Goal: Answer question/provide support

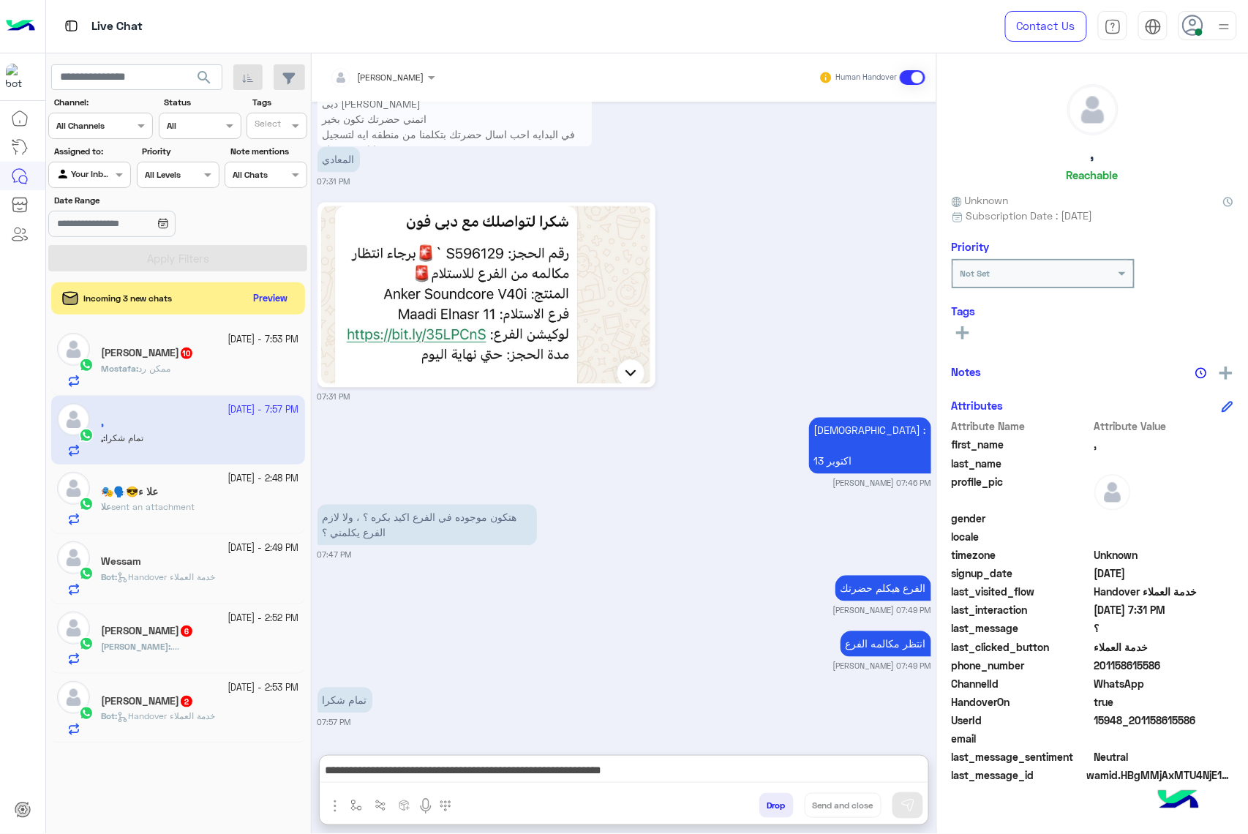
scroll to position [76, 0]
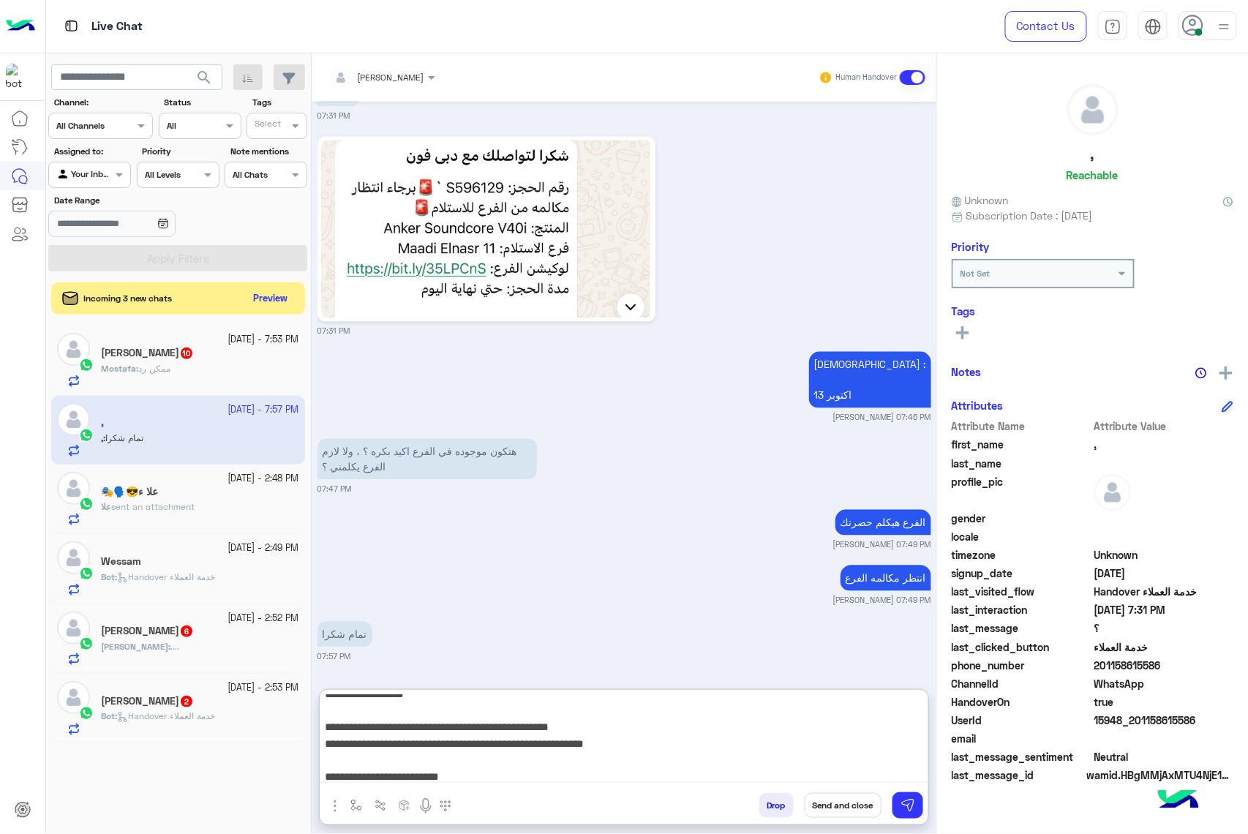
type textarea "**********"
click at [826, 800] on button "Send and close" at bounding box center [843, 805] width 77 height 25
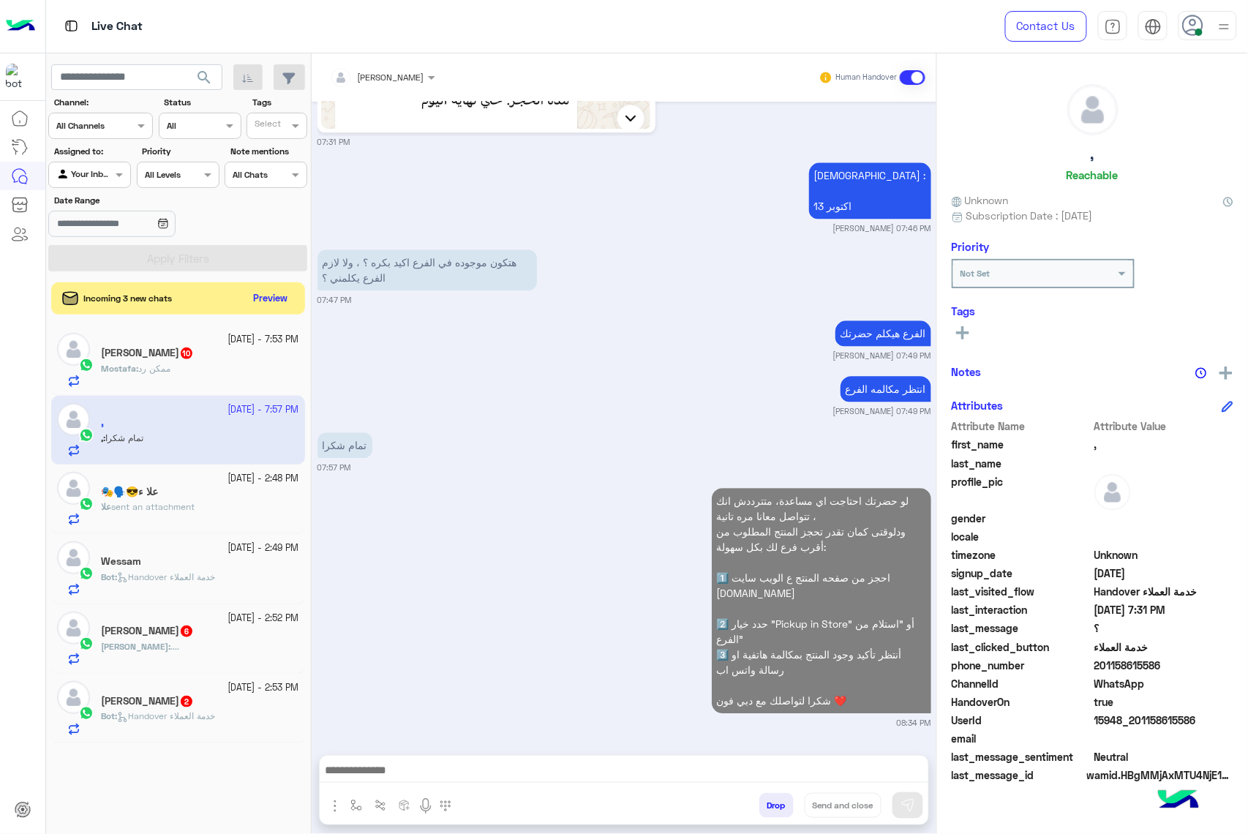
scroll to position [1254, 0]
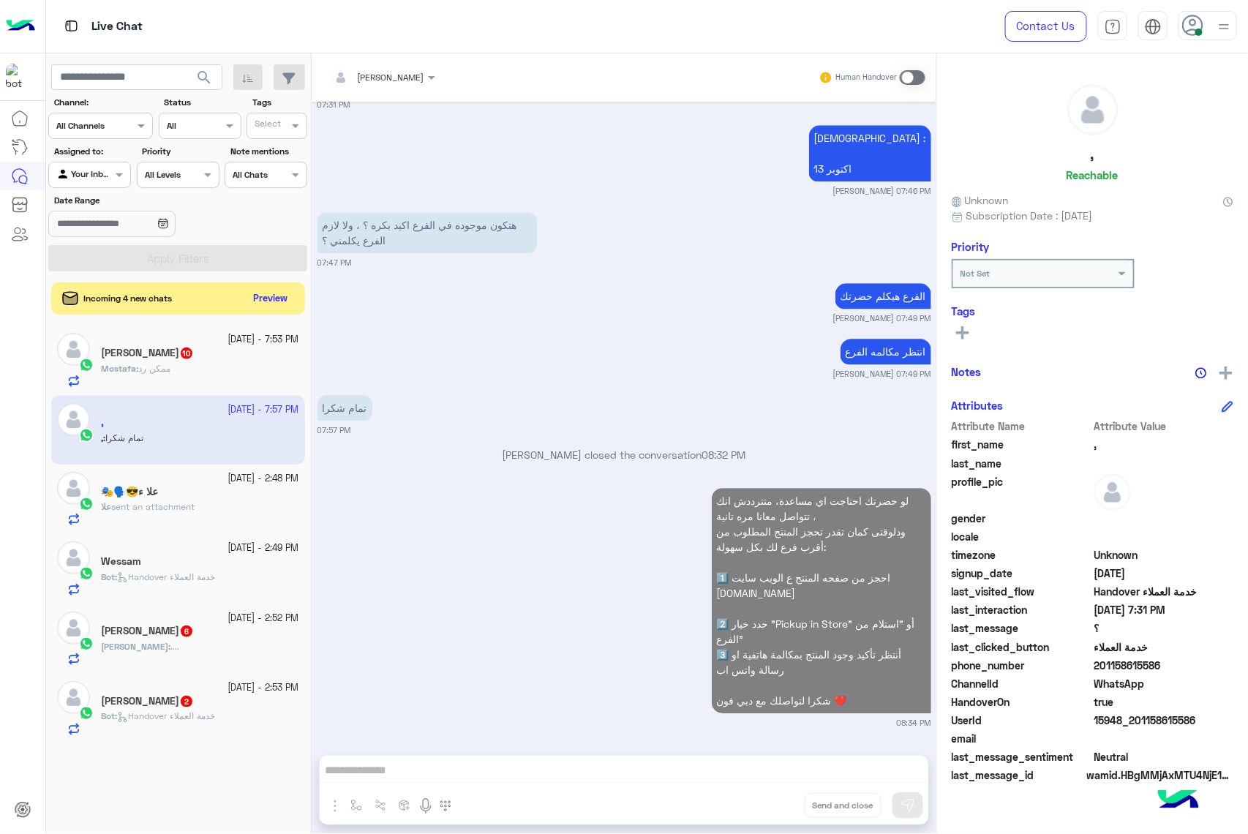
click at [253, 369] on div "Mostafa : ممكن رد" at bounding box center [200, 375] width 198 height 26
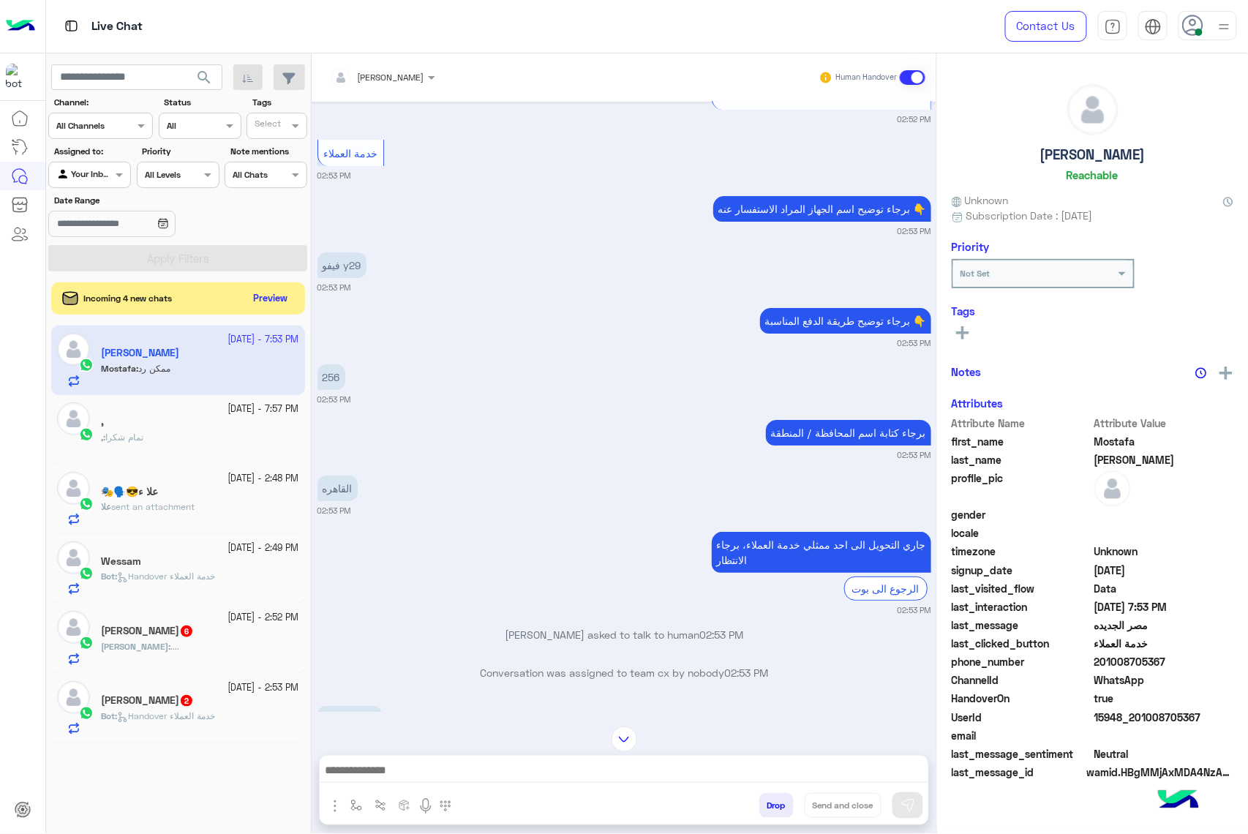
scroll to position [1678, 0]
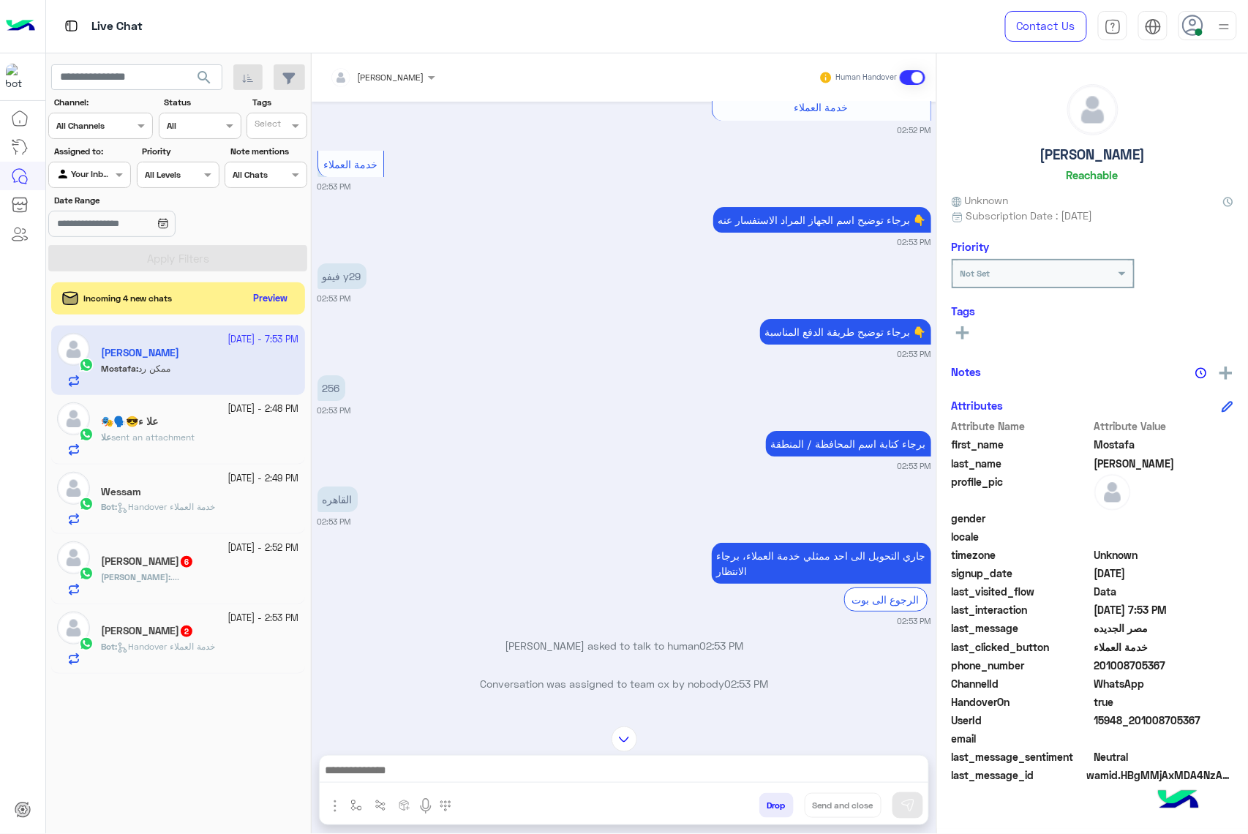
click at [1206, 22] on div at bounding box center [1208, 25] width 59 height 29
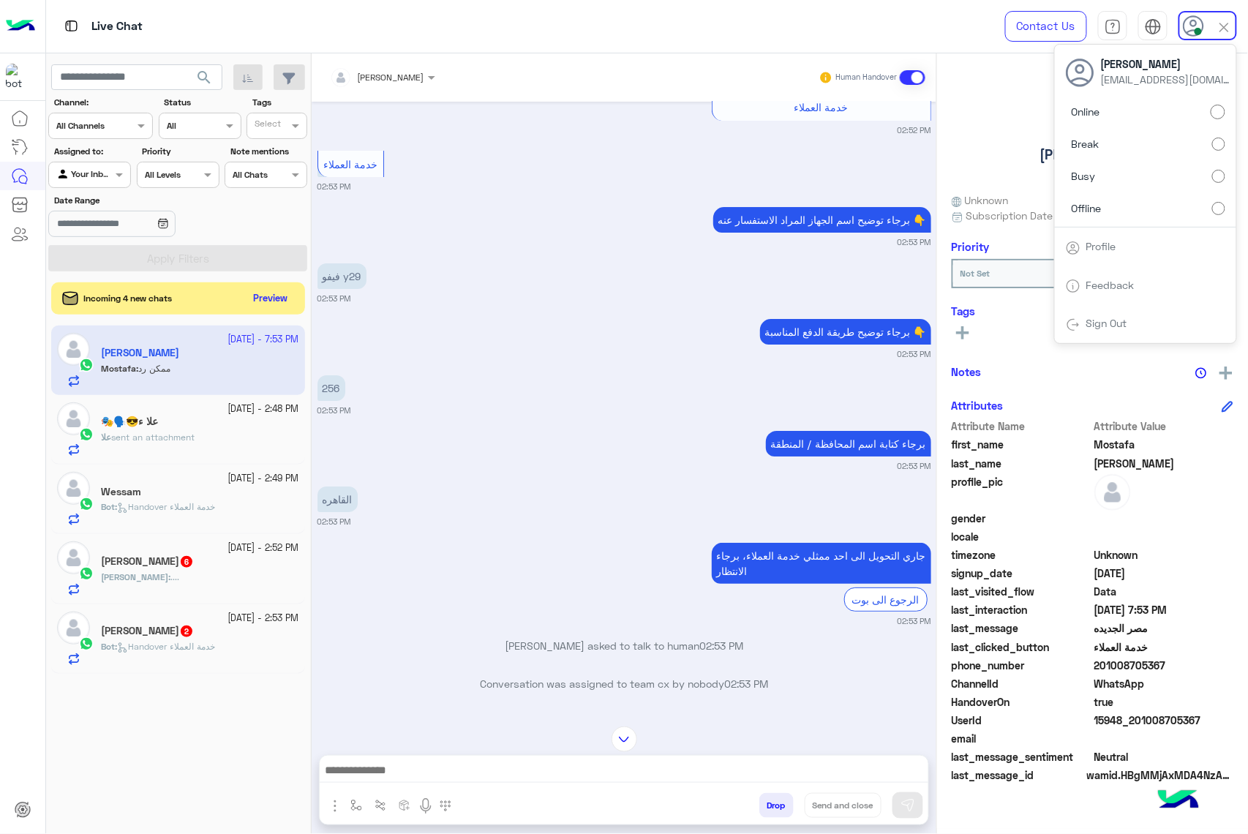
click at [1140, 176] on label "Busy" at bounding box center [1145, 176] width 159 height 26
